Goal: Information Seeking & Learning: Learn about a topic

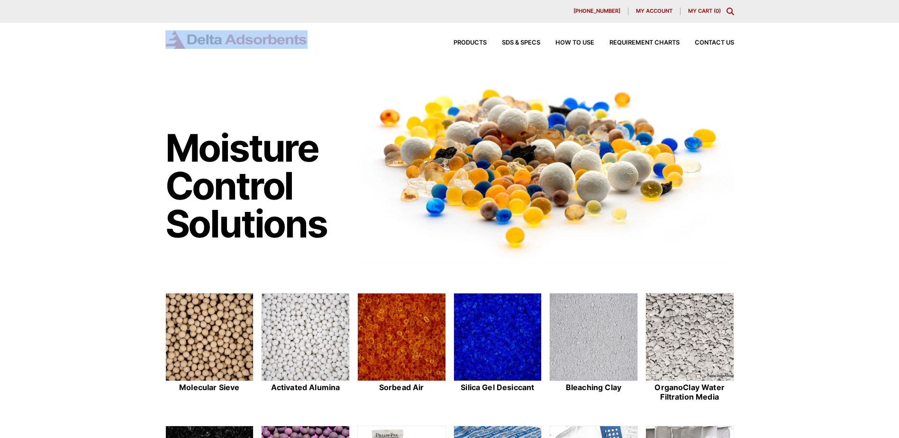
drag, startPoint x: 321, startPoint y: 37, endPoint x: 203, endPoint y: 40, distance: 118.0
click at [203, 40] on div "Products SDS & SPECS How to Use Requirement Charts Contact Us" at bounding box center [449, 39] width 568 height 18
drag, startPoint x: 203, startPoint y: 40, endPoint x: 219, endPoint y: 40, distance: 16.1
drag, startPoint x: 219, startPoint y: 40, endPoint x: 188, endPoint y: 91, distance: 59.7
click at [187, 112] on div "Moisture Control Solutions" at bounding box center [257, 167] width 184 height 152
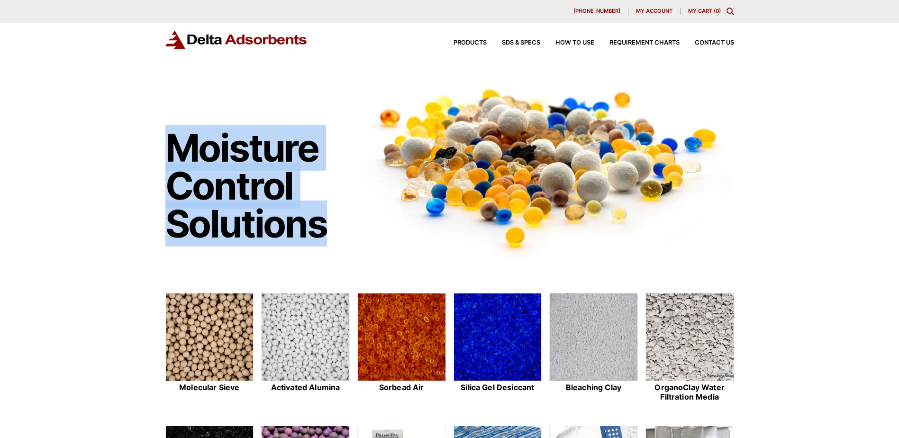
drag, startPoint x: 0, startPoint y: 0, endPoint x: 170, endPoint y: 142, distance: 221.3
click at [170, 142] on h1 "Moisture Control Solutions" at bounding box center [256, 186] width 183 height 114
